Goal: Task Accomplishment & Management: Complete application form

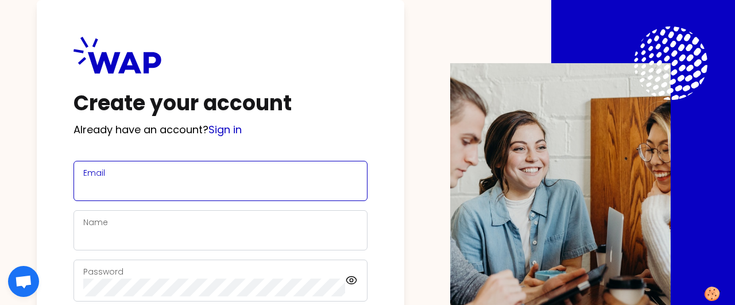
click at [185, 185] on input "Email" at bounding box center [220, 188] width 274 height 16
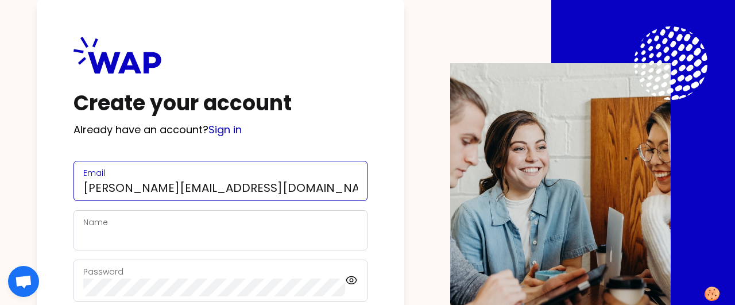
type input "[PERSON_NAME][EMAIL_ADDRESS][DOMAIN_NAME]"
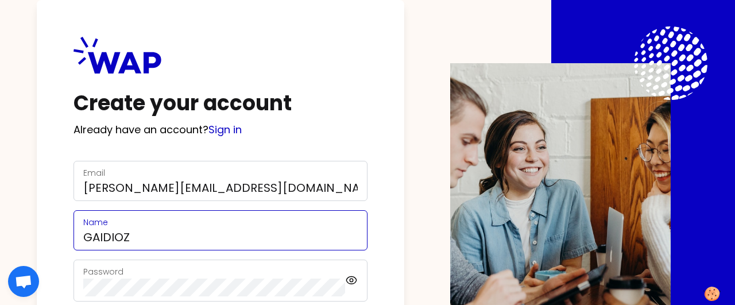
type input "GAIDIOZ"
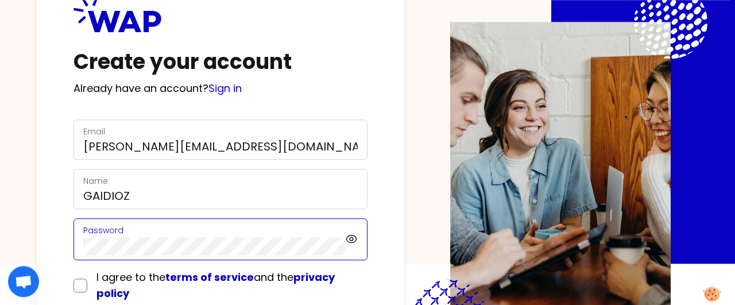
scroll to position [60, 0]
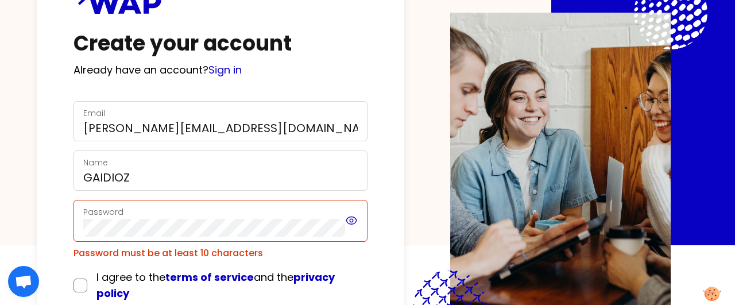
click at [353, 218] on icon at bounding box center [351, 220] width 13 height 14
click at [360, 224] on div "Password" at bounding box center [220, 221] width 294 height 42
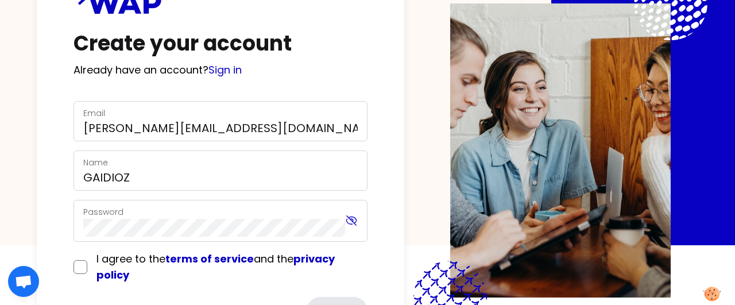
click at [352, 223] on icon at bounding box center [351, 221] width 10 height 10
click at [81, 269] on input "checkbox" at bounding box center [80, 267] width 14 height 14
checkbox input "true"
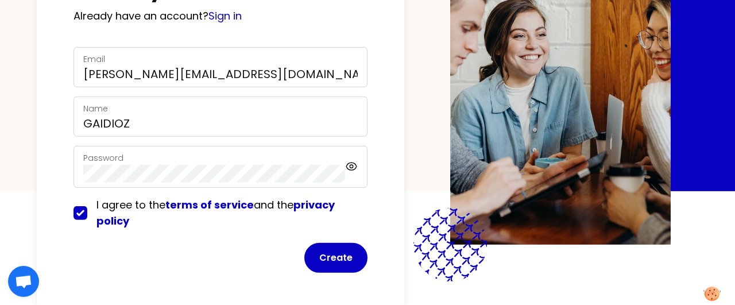
scroll to position [119, 0]
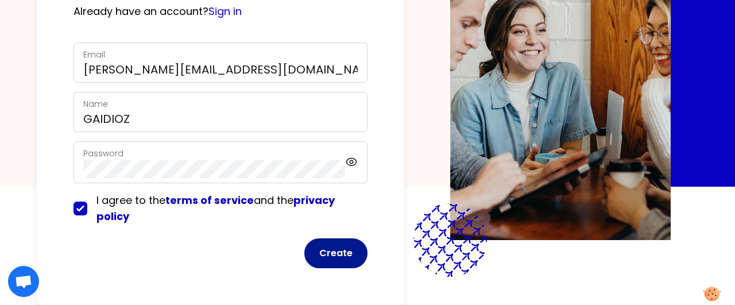
click at [334, 252] on button "Create" at bounding box center [335, 253] width 63 height 30
